Goal: Task Accomplishment & Management: Use online tool/utility

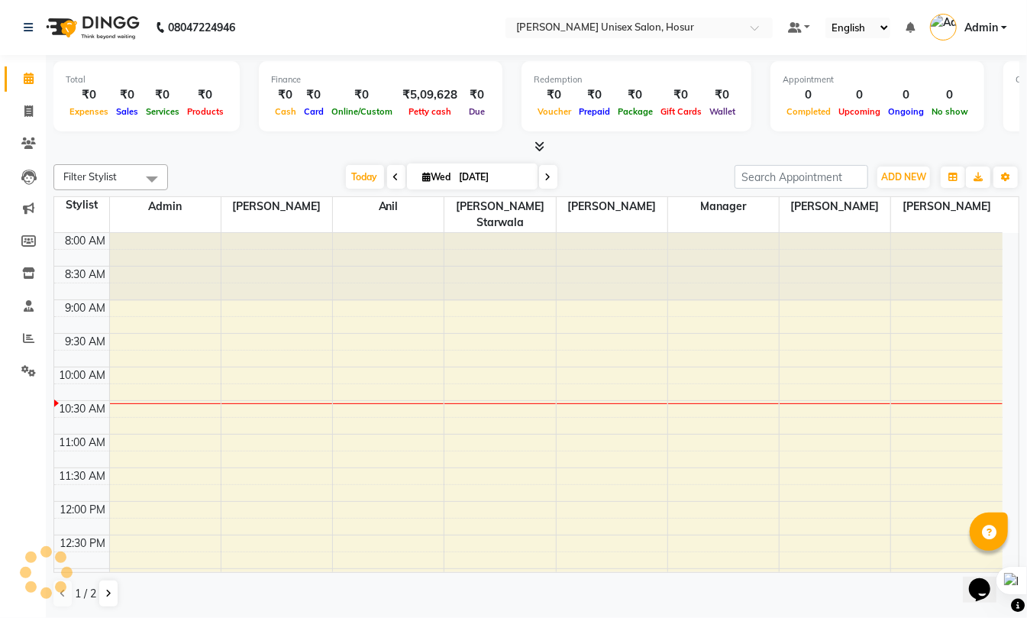
click at [1024, 98] on div "Total ₹0 Expenses ₹0 Sales ₹0 Services ₹0 Products Finance ₹0 Cash ₹0 Card ₹0 O…" at bounding box center [536, 336] width 981 height 563
drag, startPoint x: 23, startPoint y: 336, endPoint x: 37, endPoint y: 298, distance: 40.6
click at [23, 337] on icon at bounding box center [28, 337] width 11 height 11
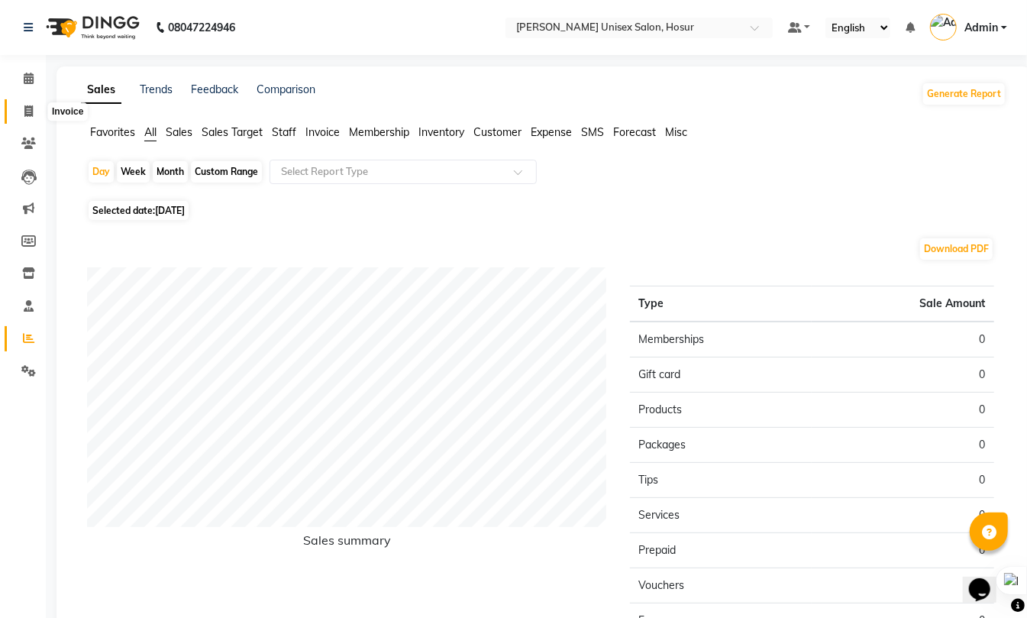
click at [24, 110] on icon at bounding box center [28, 110] width 8 height 11
select select "6189"
select select "service"
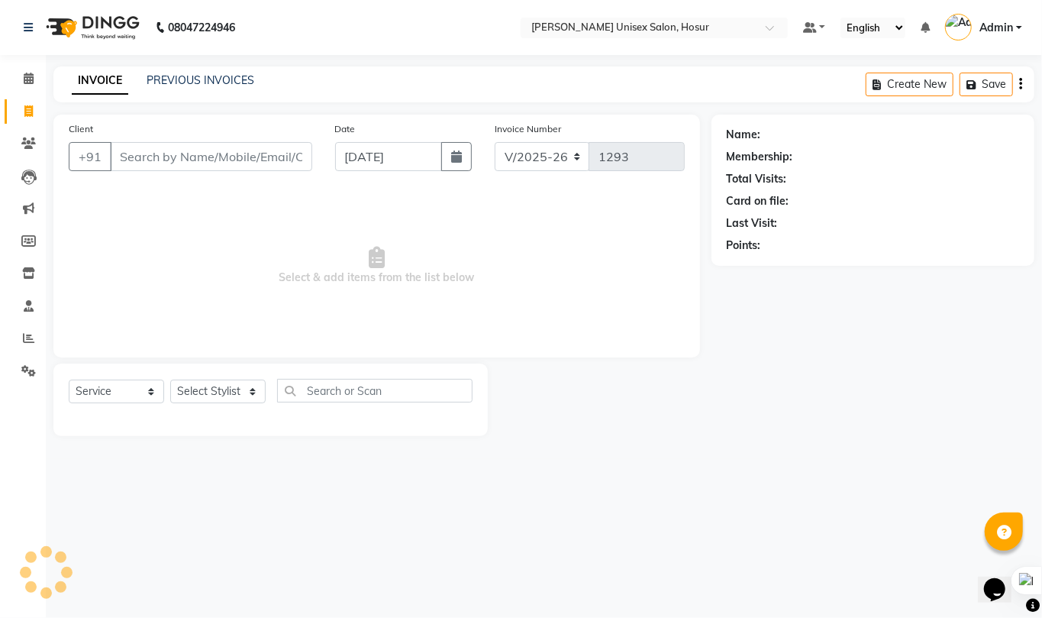
click at [217, 70] on div "INVOICE PREVIOUS INVOICES Create New Save" at bounding box center [543, 84] width 981 height 36
click at [218, 79] on link "PREVIOUS INVOICES" at bounding box center [201, 80] width 108 height 14
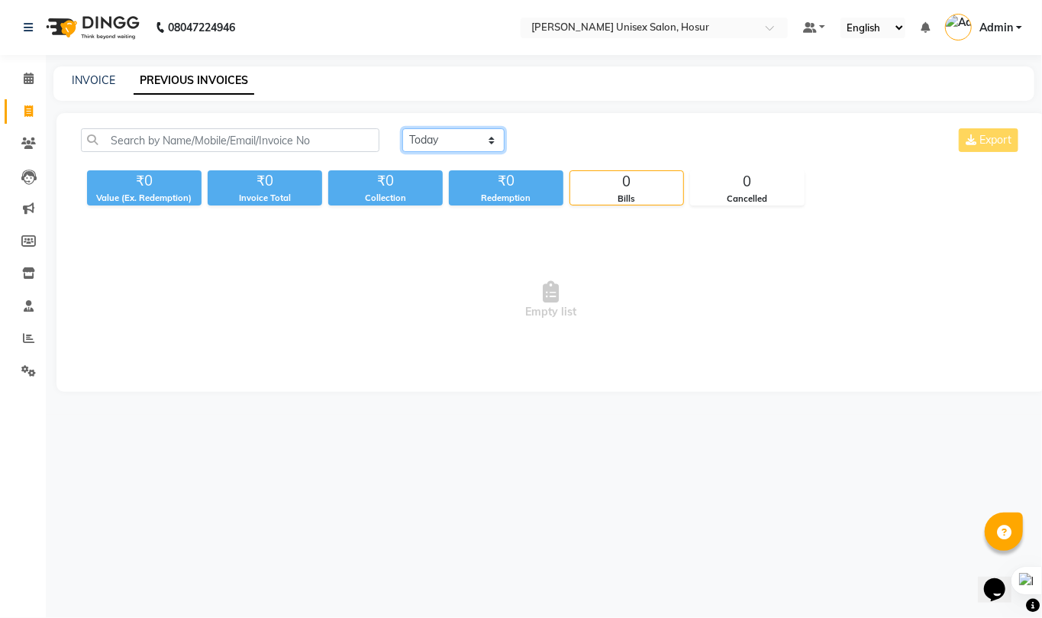
click at [432, 145] on select "Today Yesterday Custom Range" at bounding box center [453, 140] width 102 height 24
select select "yesterday"
click at [402, 128] on select "Today Yesterday Custom Range" at bounding box center [453, 140] width 102 height 24
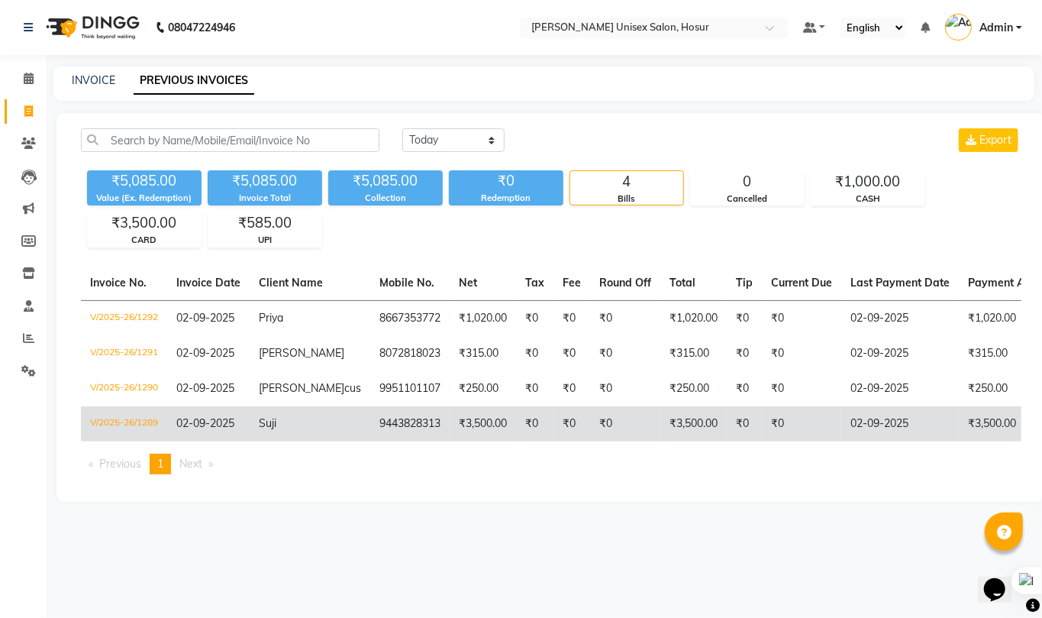
click at [660, 437] on td "₹3,500.00" at bounding box center [693, 423] width 66 height 35
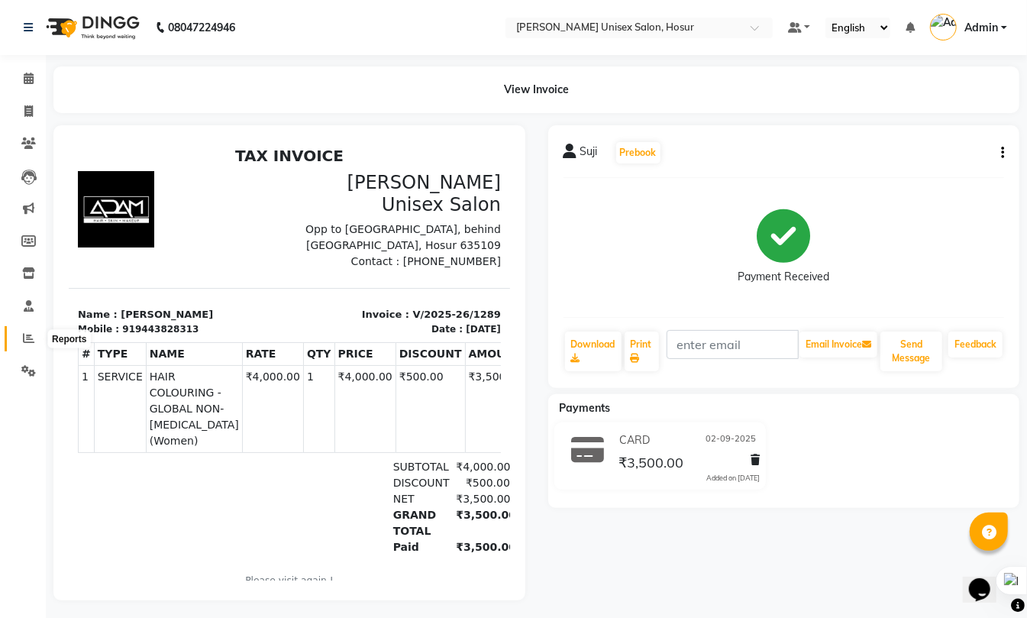
click at [19, 337] on span at bounding box center [28, 339] width 27 height 18
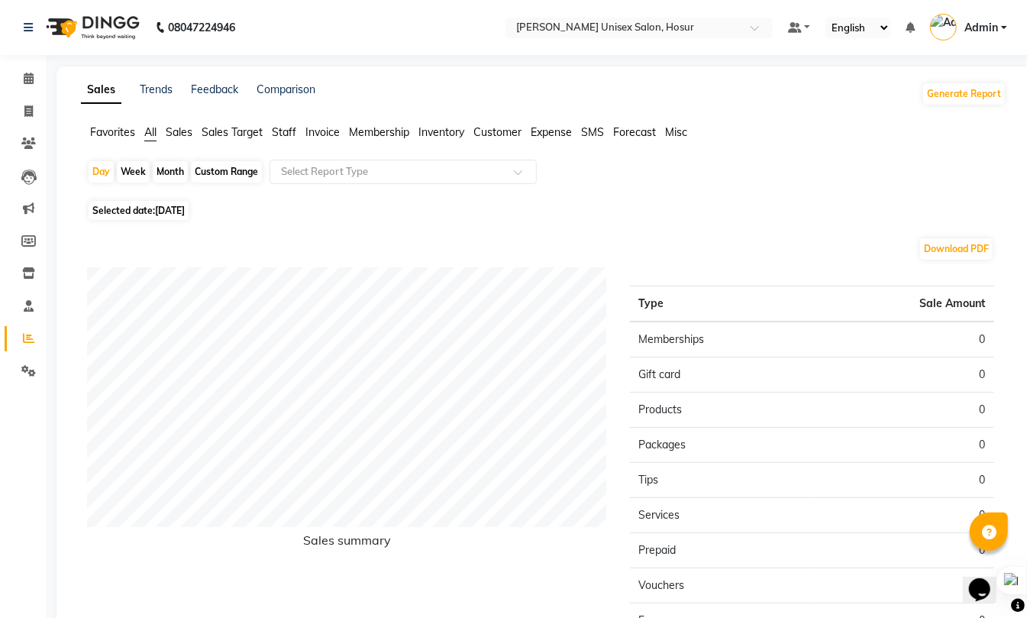
click at [171, 165] on div "Month" at bounding box center [170, 171] width 35 height 21
select select "9"
select select "2025"
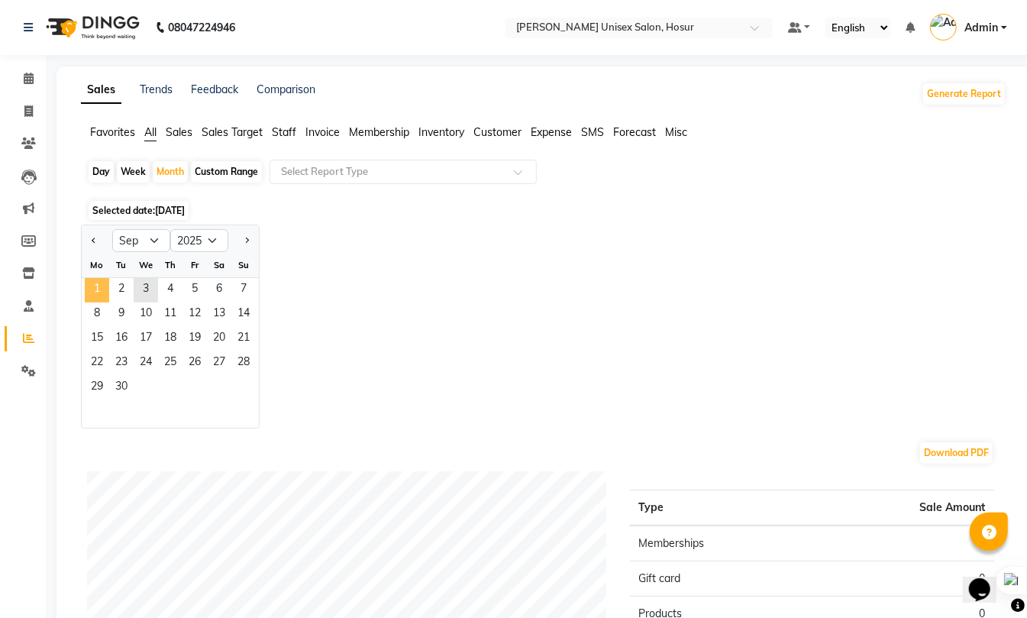
click at [92, 285] on span "1" at bounding box center [97, 290] width 24 height 24
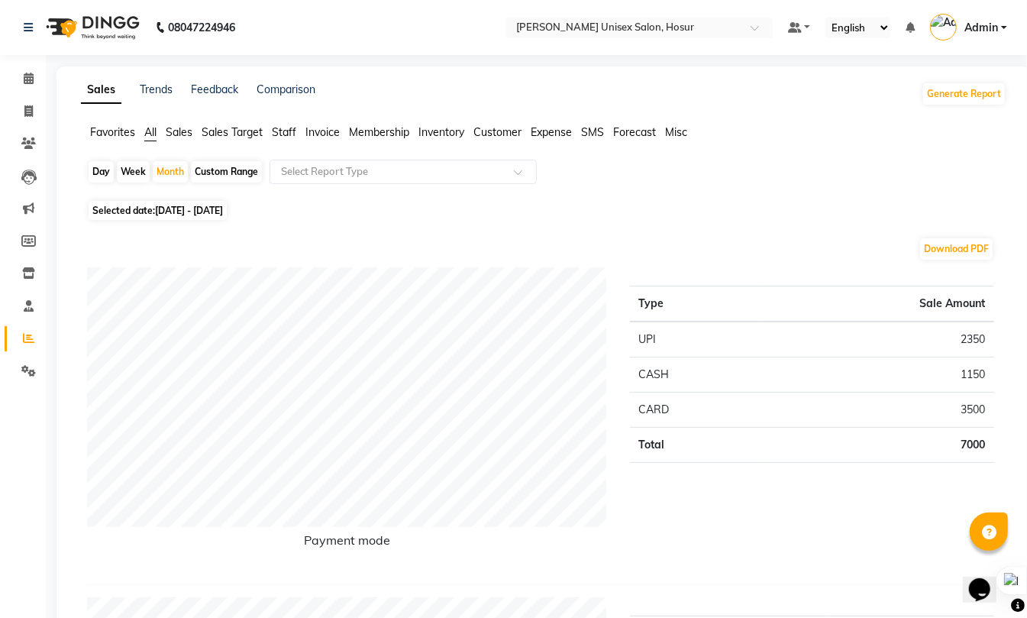
click at [286, 133] on span "Staff" at bounding box center [284, 132] width 24 height 14
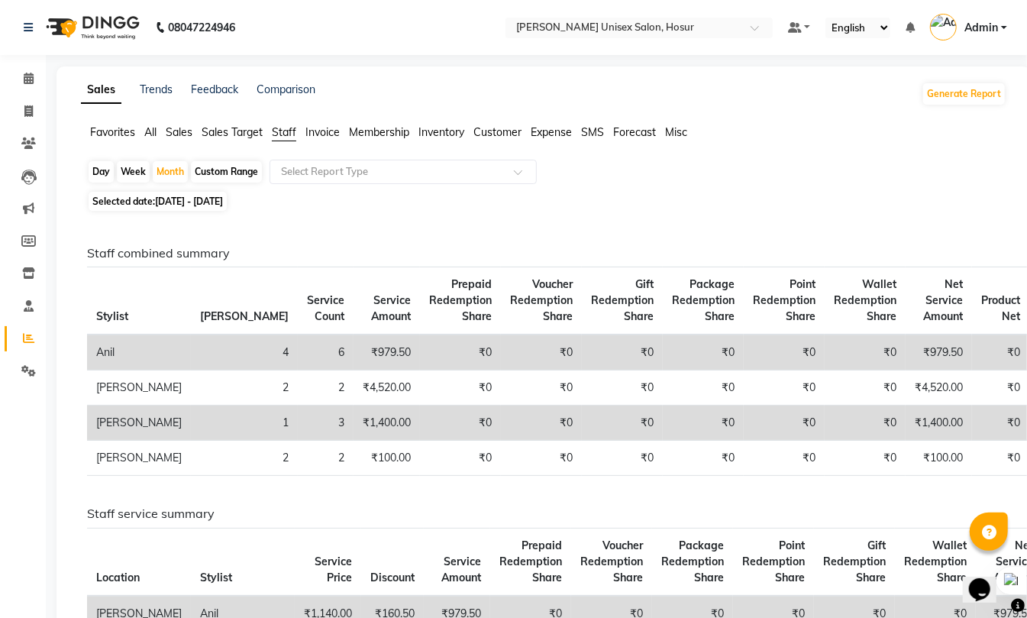
click at [156, 128] on span "All" at bounding box center [150, 132] width 12 height 14
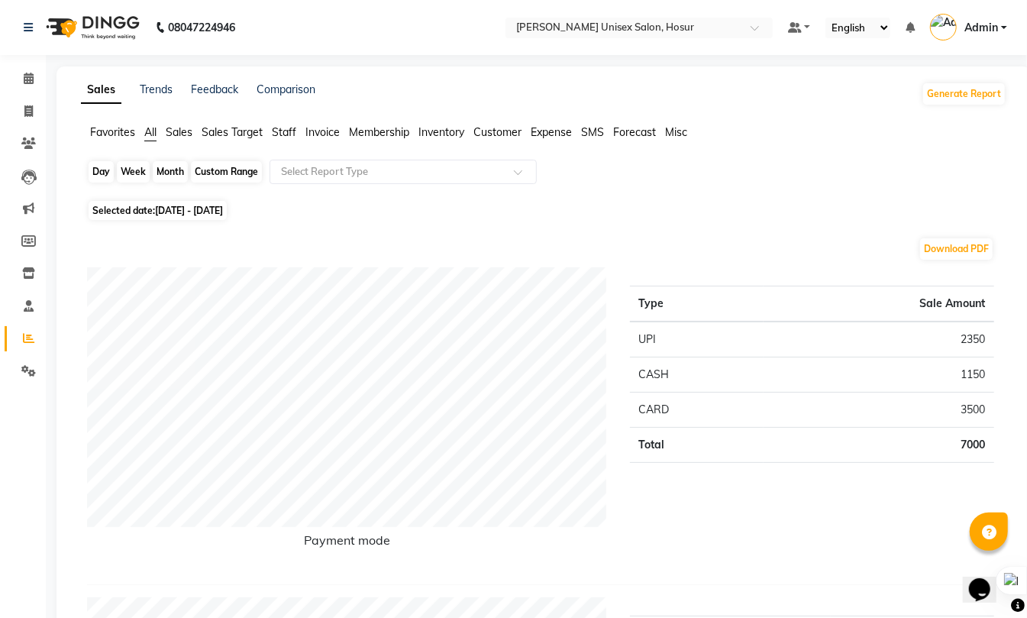
click at [181, 166] on div "Month" at bounding box center [170, 171] width 35 height 21
select select "9"
select select "2025"
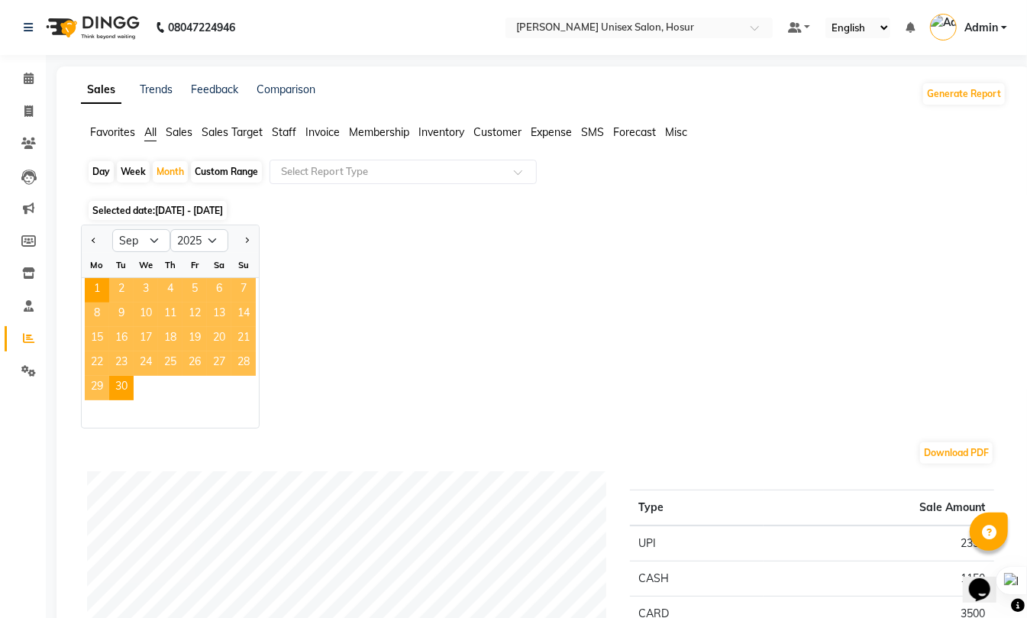
click at [929, 183] on div "Day Week Month Custom Range Select Report Type" at bounding box center [543, 178] width 913 height 37
click at [28, 114] on icon at bounding box center [28, 110] width 8 height 11
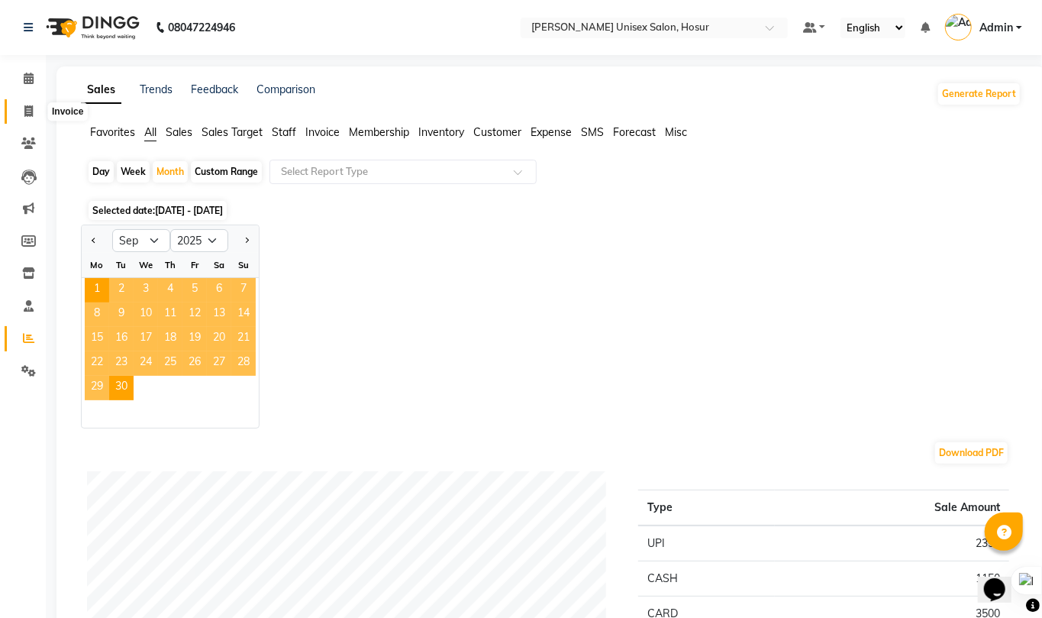
select select "service"
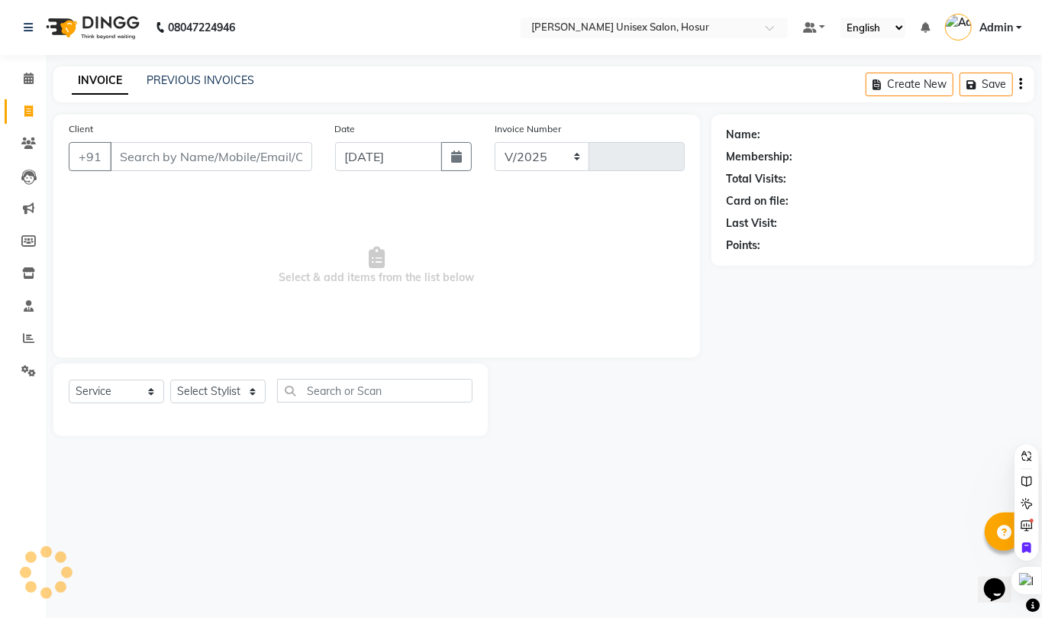
select select "6189"
type input "1293"
click at [28, 114] on icon at bounding box center [28, 110] width 8 height 11
select select "service"
type input "1293"
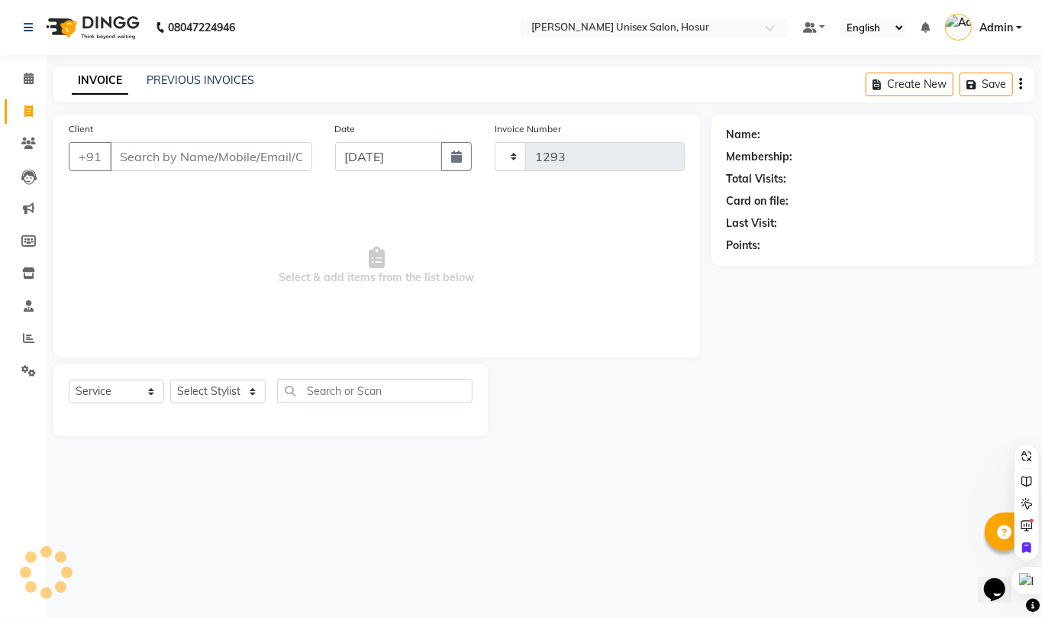
select select "6189"
click at [205, 77] on link "PREVIOUS INVOICES" at bounding box center [201, 80] width 108 height 14
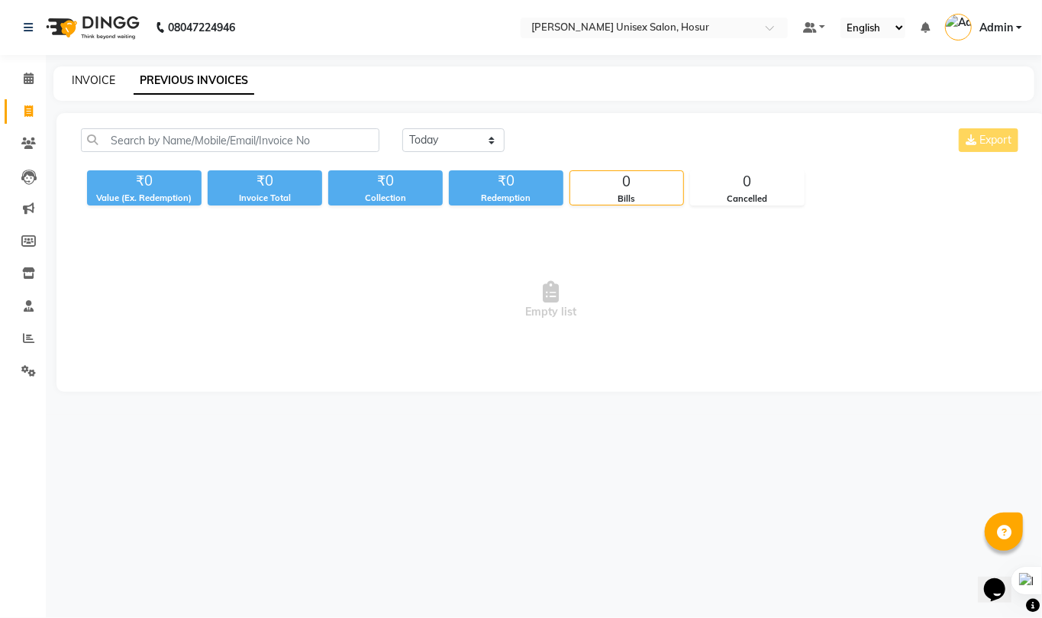
click at [102, 75] on link "INVOICE" at bounding box center [94, 80] width 44 height 14
select select "service"
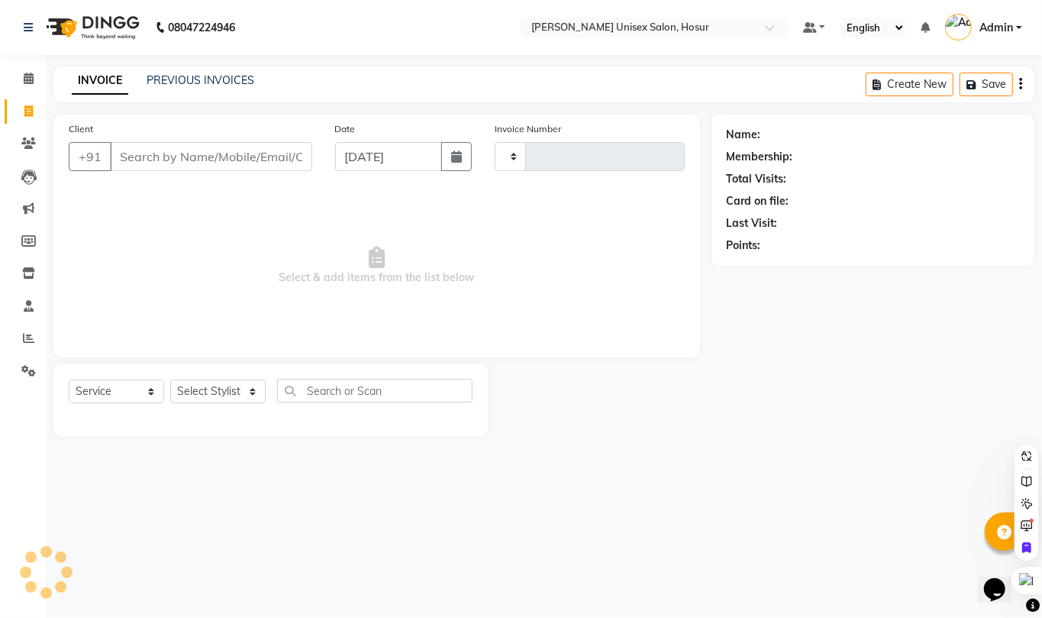
type input "1293"
select select "6189"
